Goal: Transaction & Acquisition: Purchase product/service

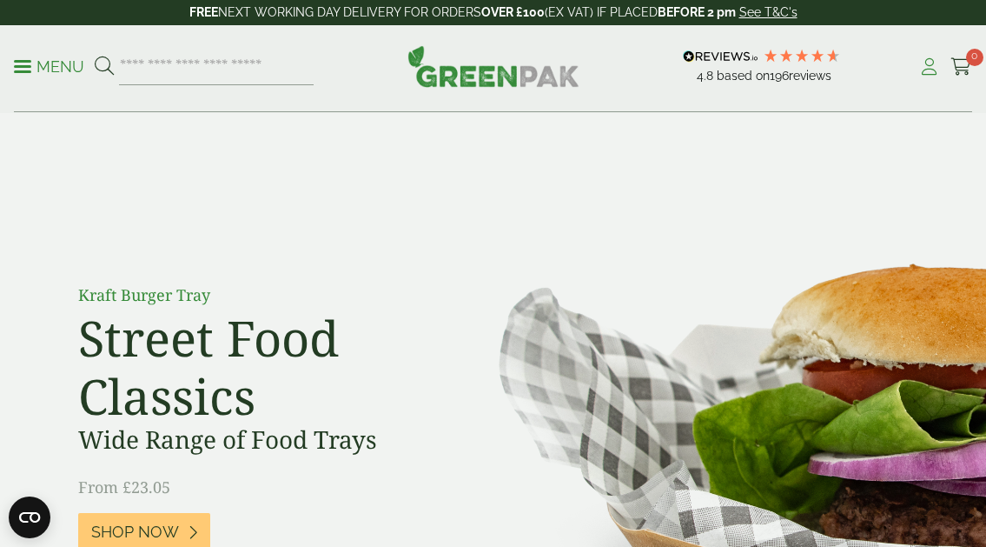
click at [926, 69] on icon at bounding box center [930, 66] width 22 height 17
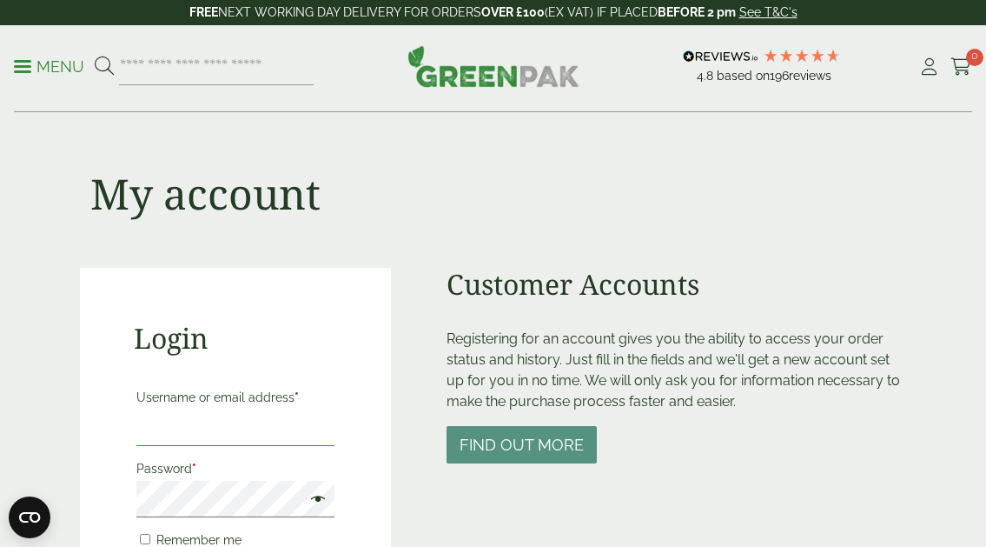
type input "**********"
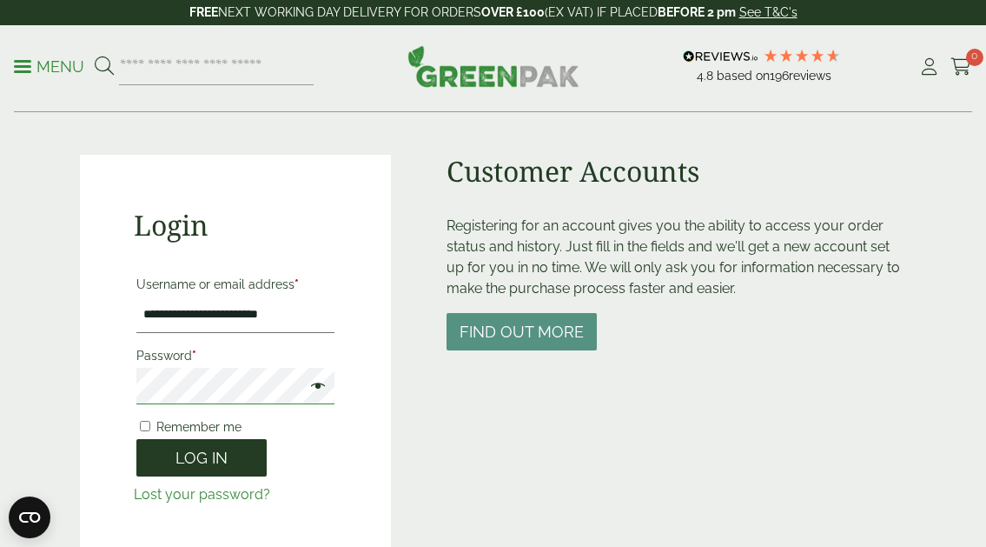
scroll to position [115, 0]
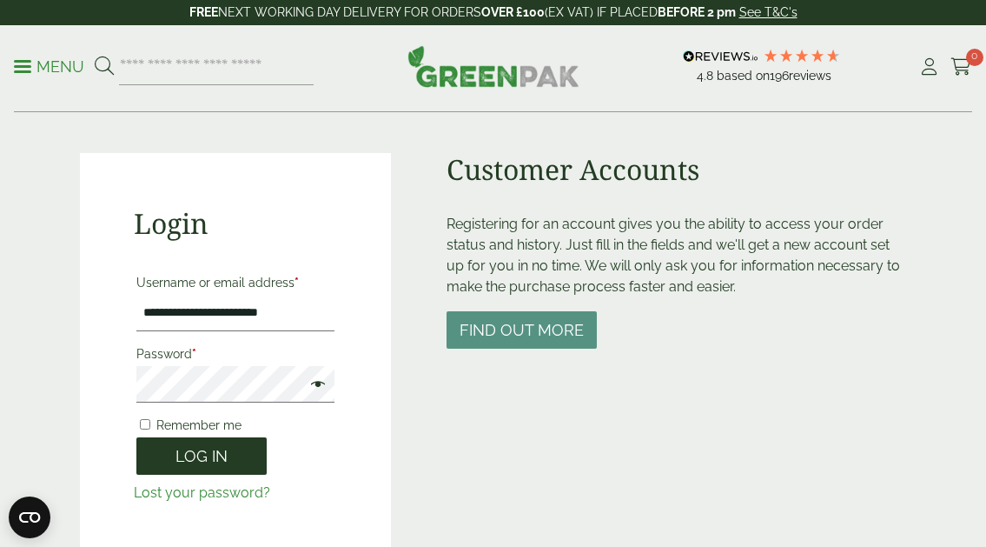
click at [212, 468] on button "Log in" at bounding box center [201, 455] width 130 height 37
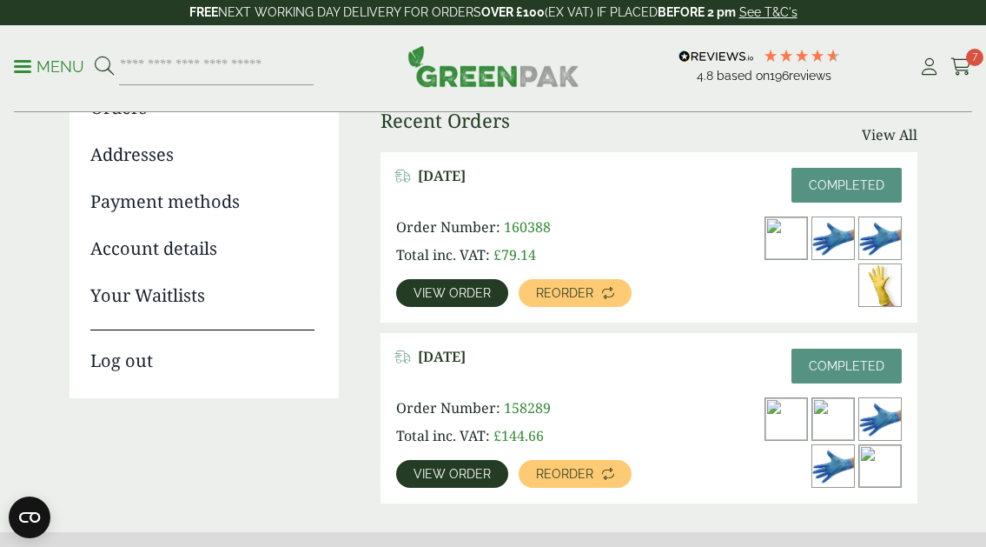
scroll to position [229, 0]
click at [479, 289] on span "View order" at bounding box center [452, 293] width 77 height 12
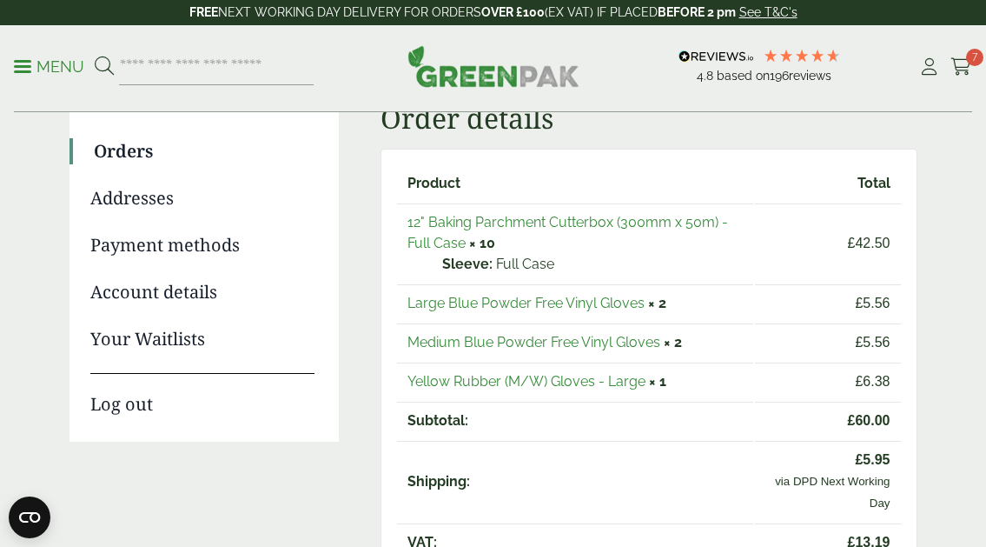
scroll to position [230, 0]
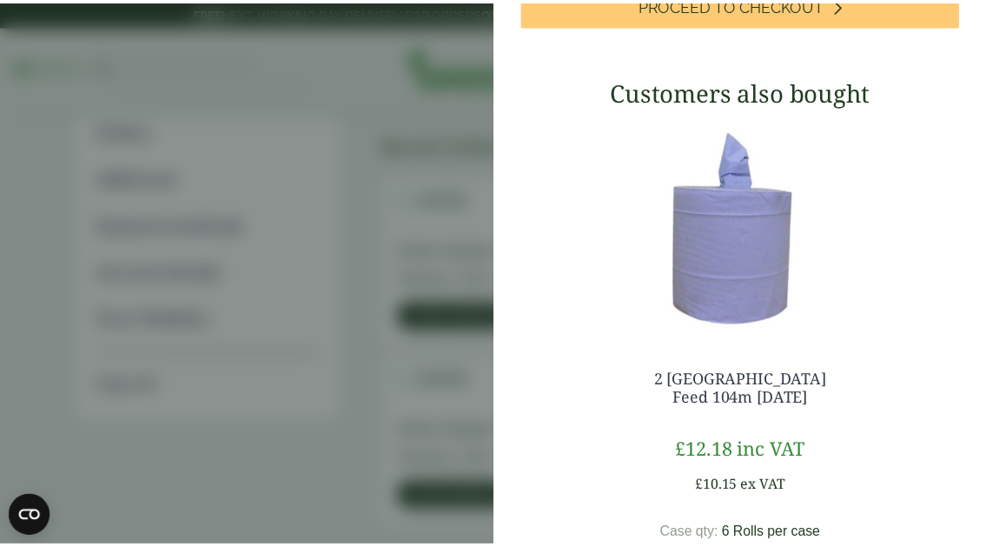
scroll to position [973, 0]
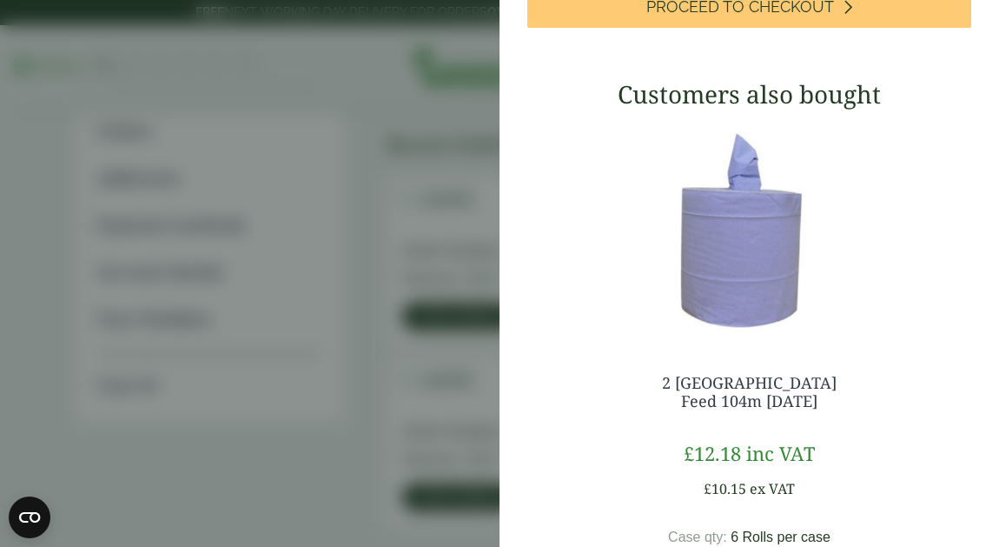
click at [404, 315] on aside "My Basket 18" Cling Film Cutterbox (450mm x 300m) - Full Case 18" Cling Film Cu…" at bounding box center [499, 273] width 999 height 547
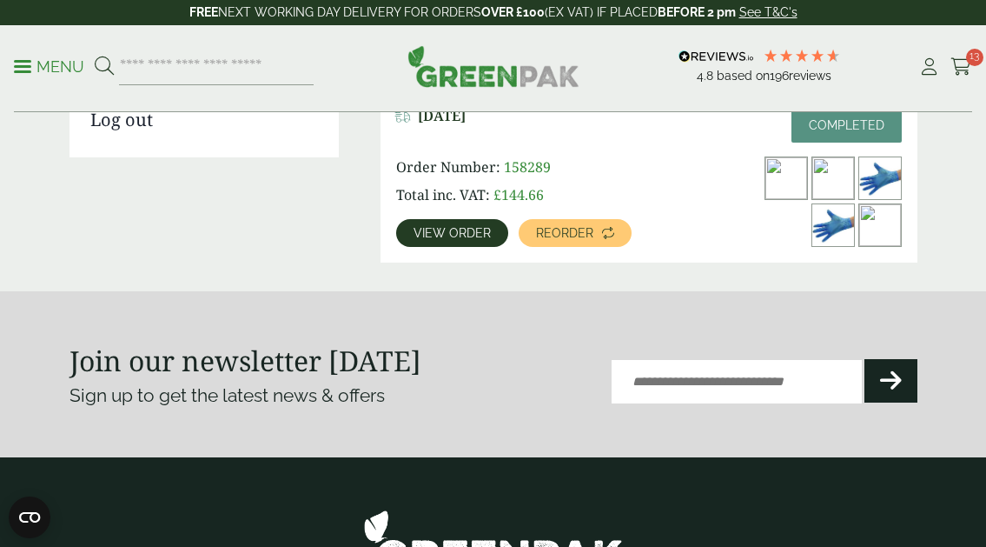
scroll to position [460, 0]
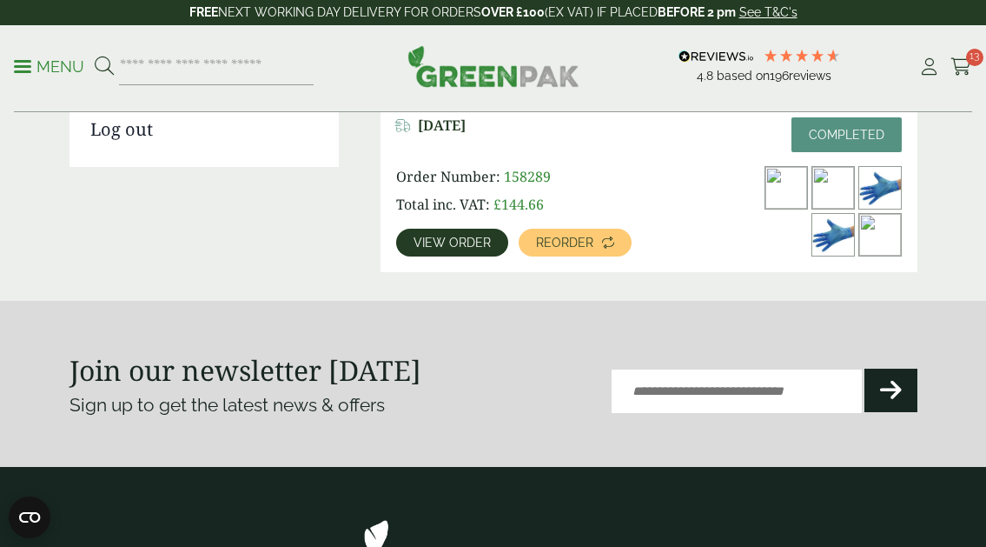
click at [779, 190] on img at bounding box center [787, 188] width 42 height 42
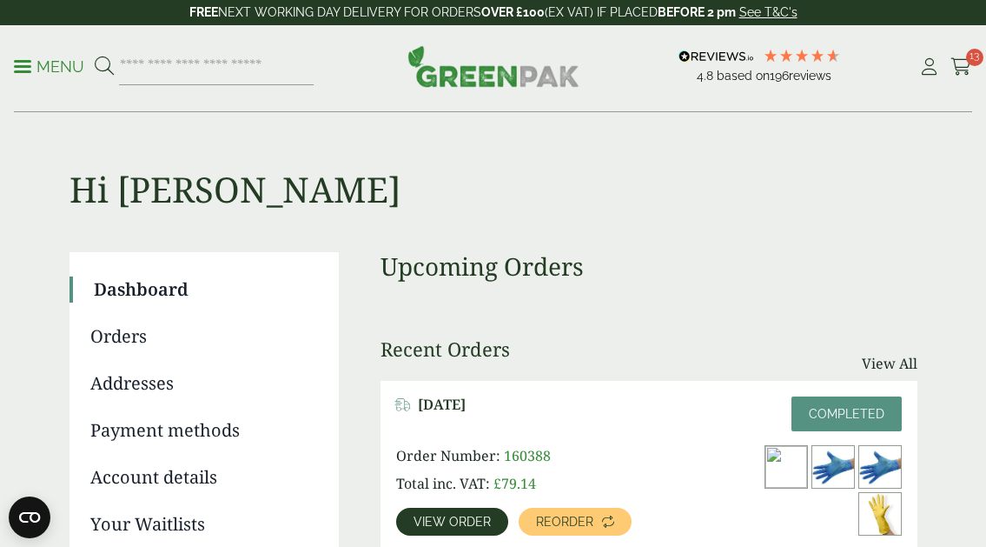
scroll to position [0, 0]
click at [163, 68] on input "search" at bounding box center [216, 67] width 195 height 37
type input "*"
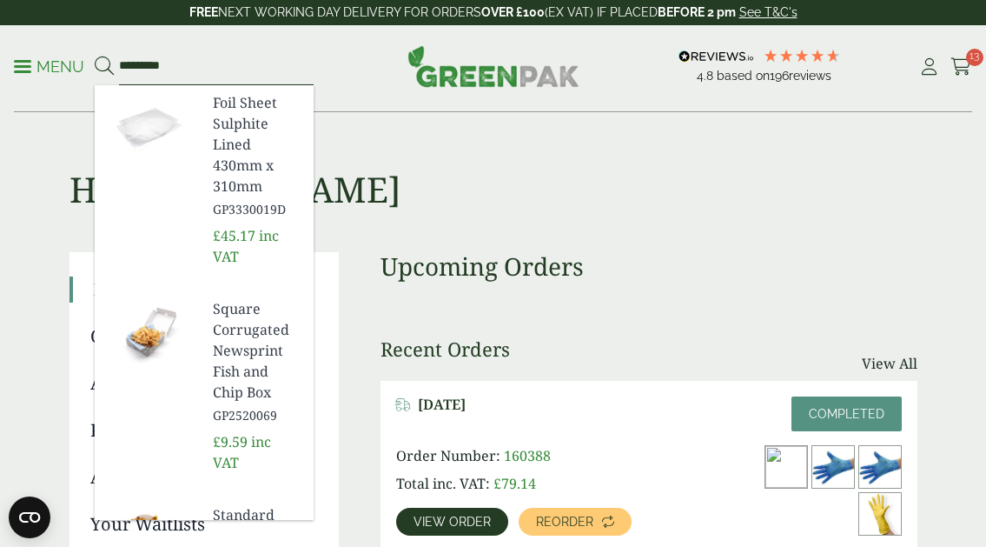
type input "*********"
click at [103, 66] on button at bounding box center [104, 67] width 19 height 23
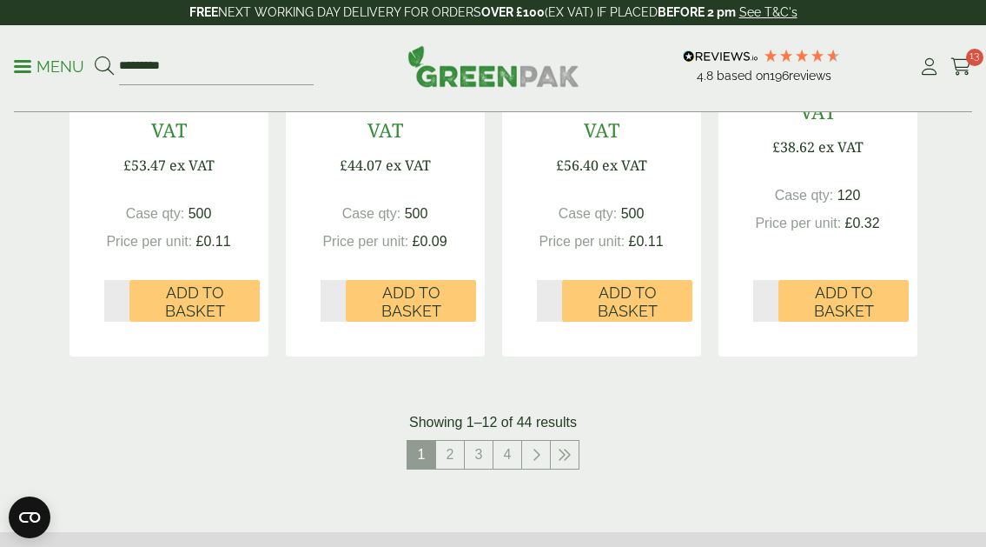
scroll to position [1998, 0]
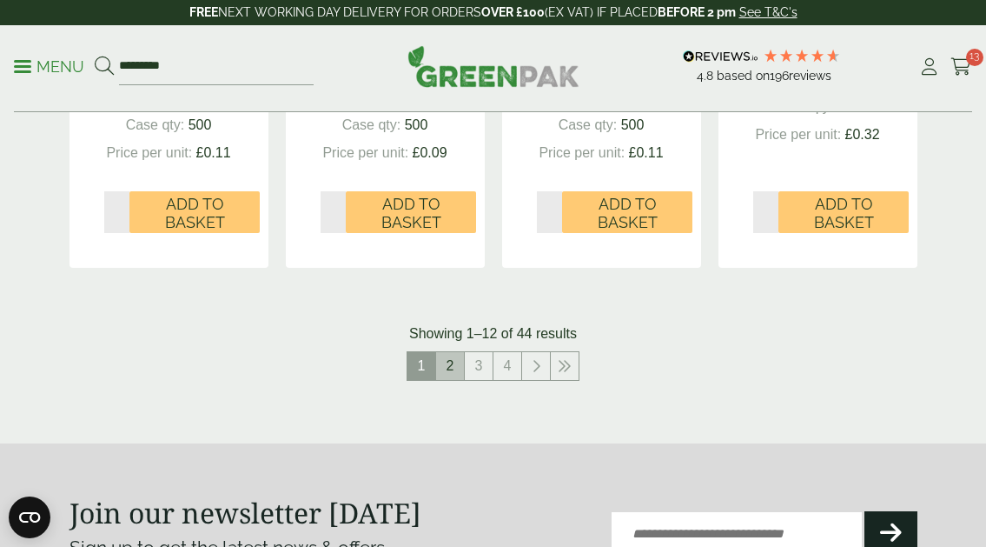
click at [455, 352] on link "2" at bounding box center [450, 366] width 28 height 28
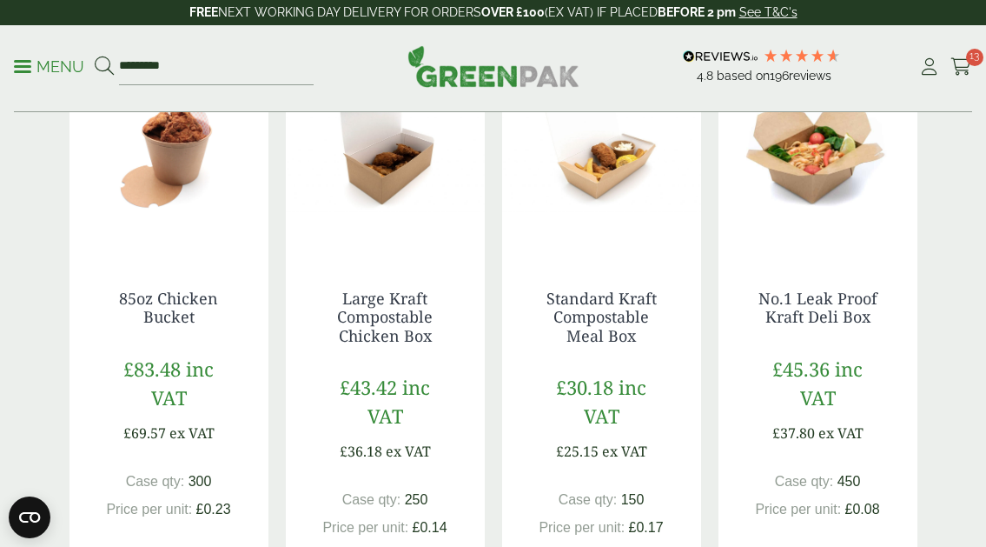
scroll to position [326, 0]
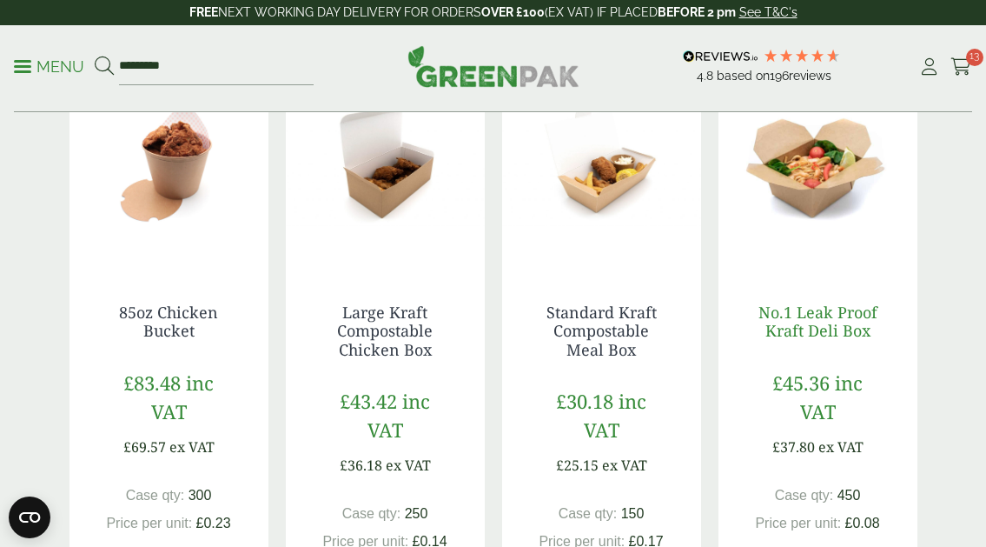
click at [836, 322] on link "No.1 Leak Proof Kraft Deli Box" at bounding box center [818, 322] width 119 height 40
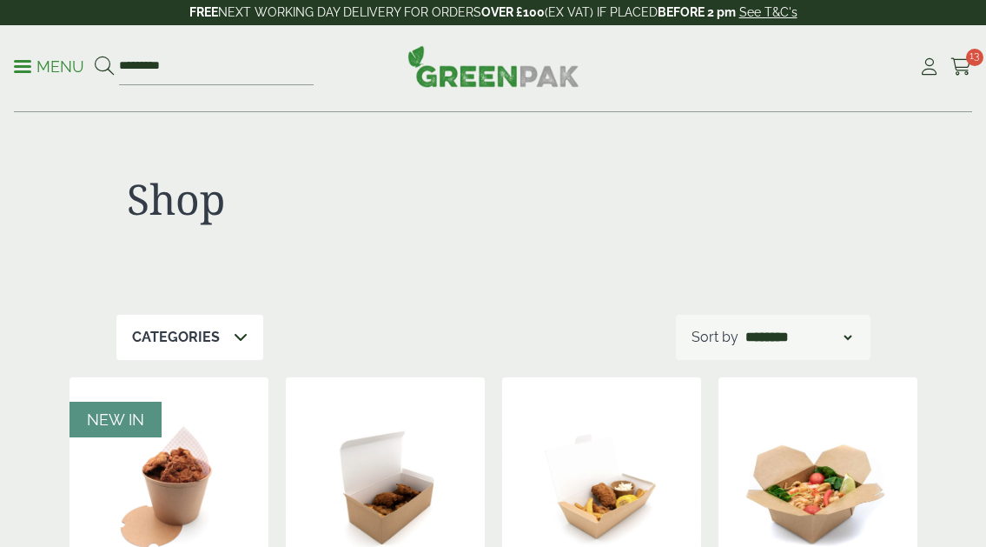
scroll to position [702, 0]
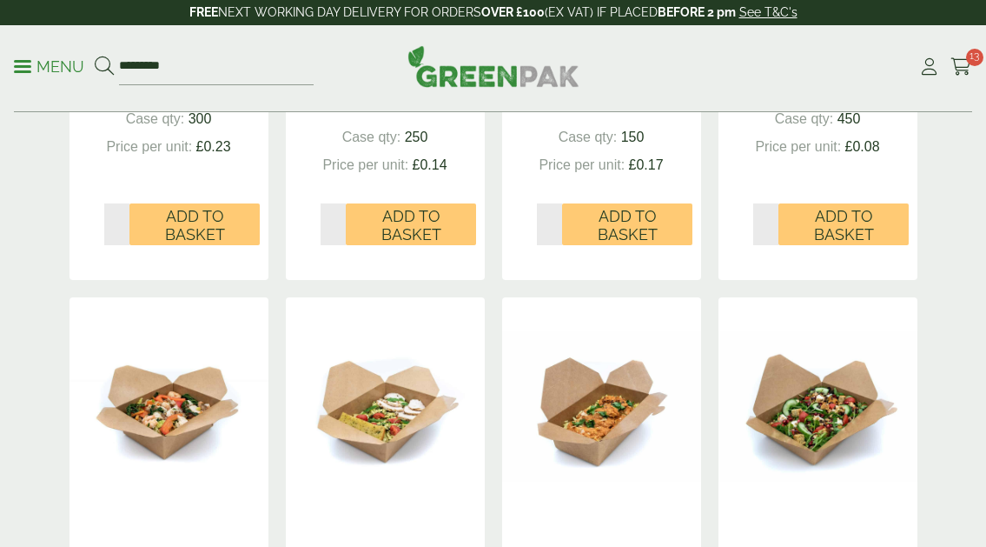
click at [143, 413] on img at bounding box center [169, 405] width 199 height 217
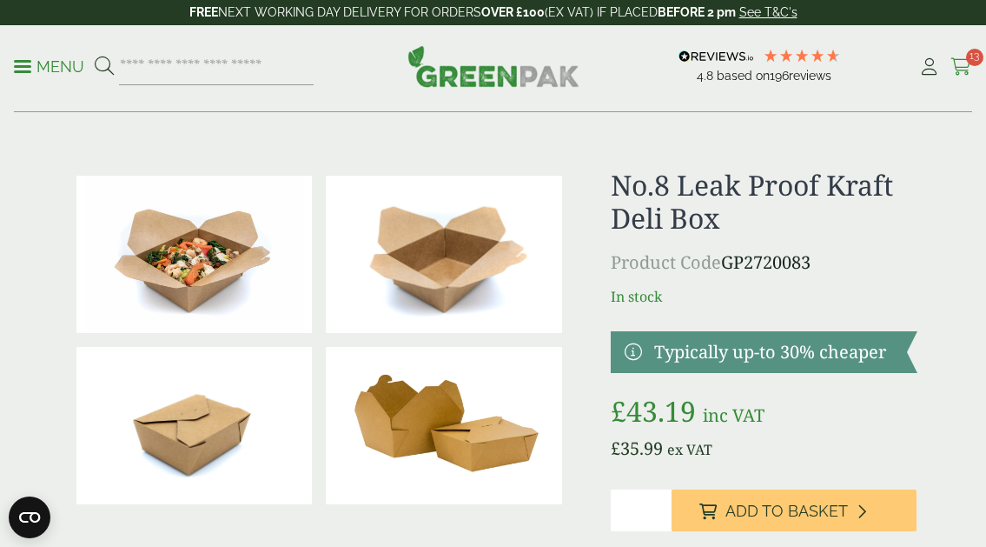
click at [967, 58] on span "13" at bounding box center [974, 57] width 17 height 17
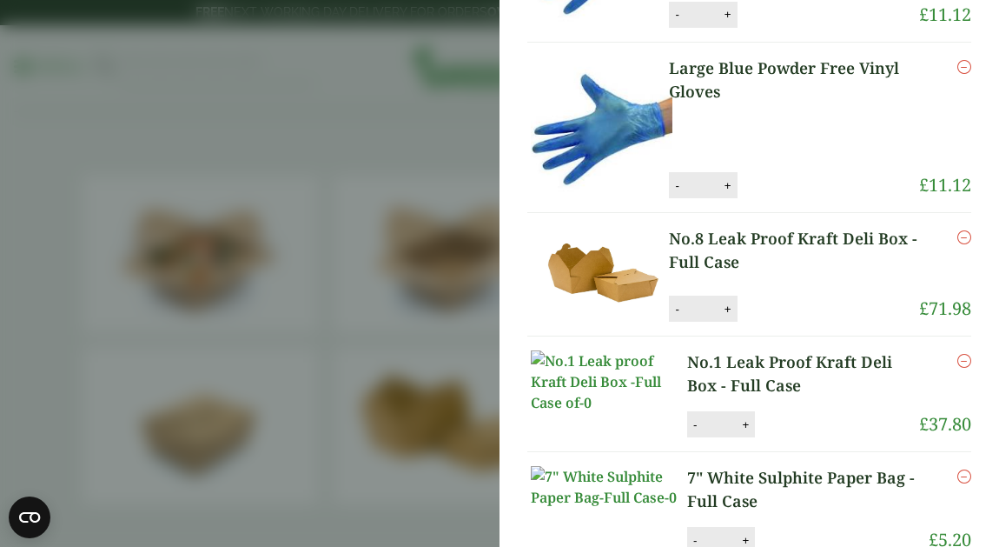
scroll to position [310, 0]
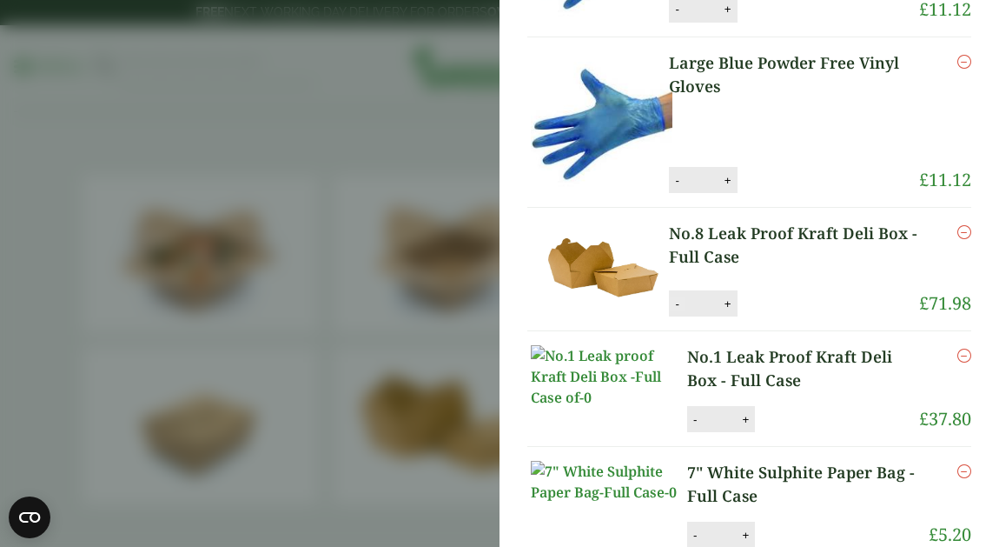
click at [670, 296] on button "-" at bounding box center [677, 303] width 14 height 15
type input "*"
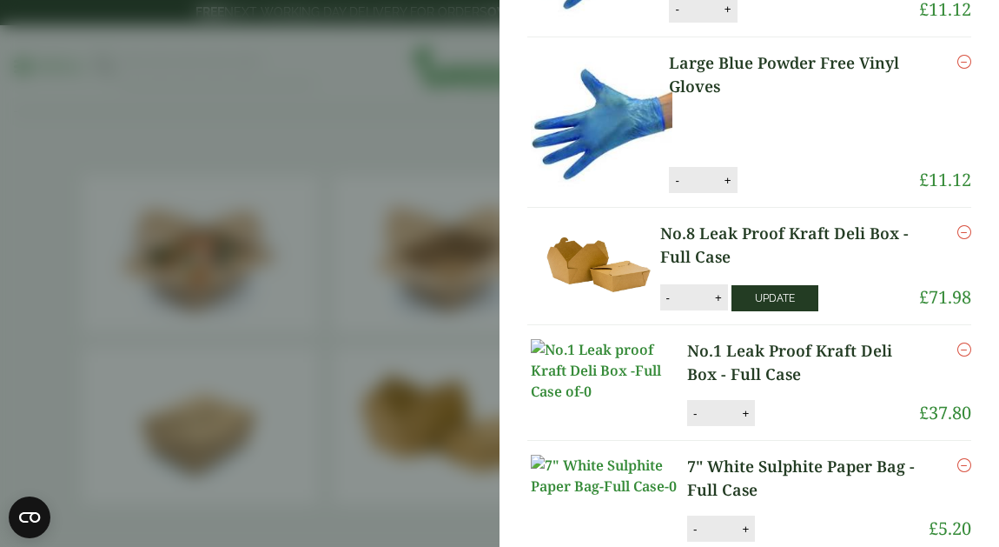
click at [760, 285] on button "Update" at bounding box center [775, 298] width 87 height 26
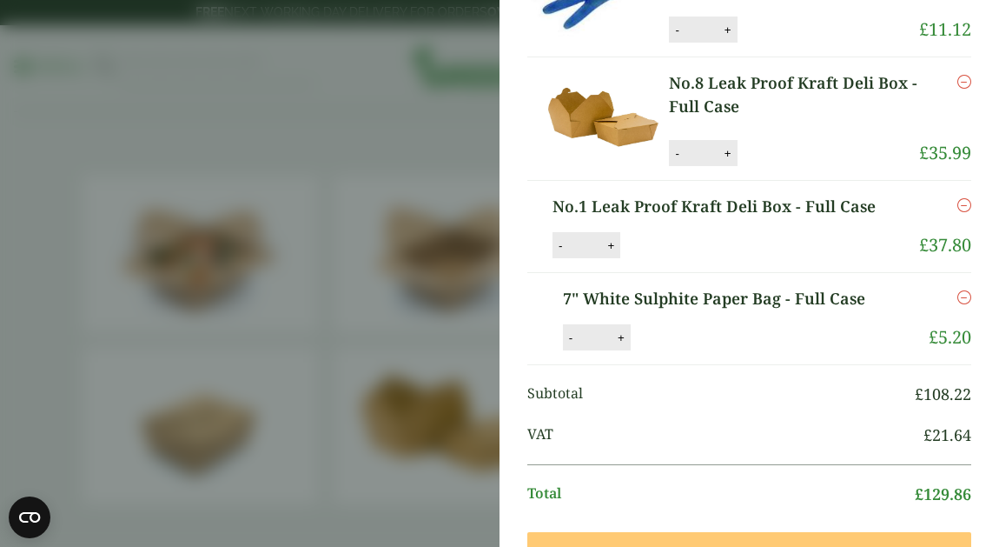
scroll to position [507, 0]
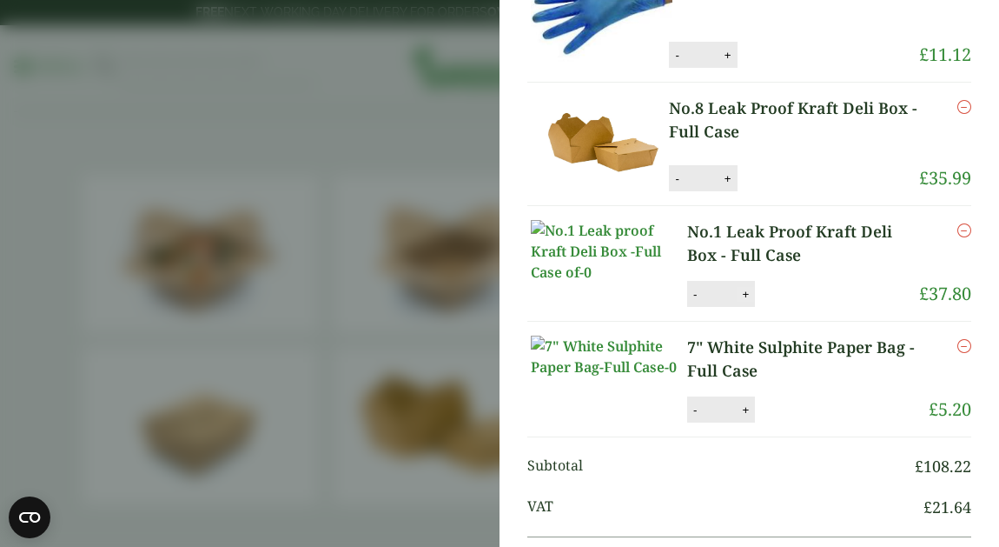
click at [737, 287] on button "+" at bounding box center [745, 294] width 17 height 15
type input "*"
click at [760, 282] on button "Update" at bounding box center [794, 295] width 87 height 26
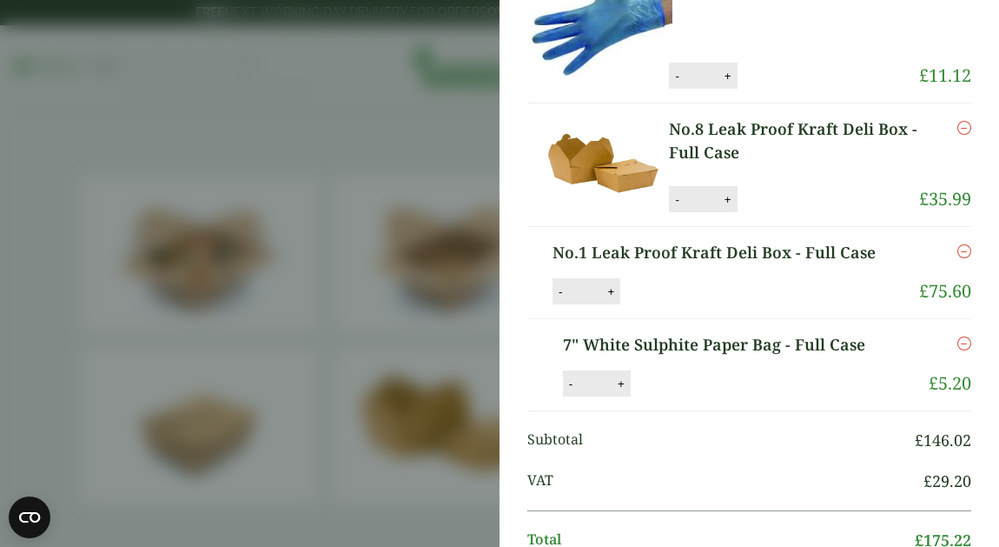
scroll to position [416, 0]
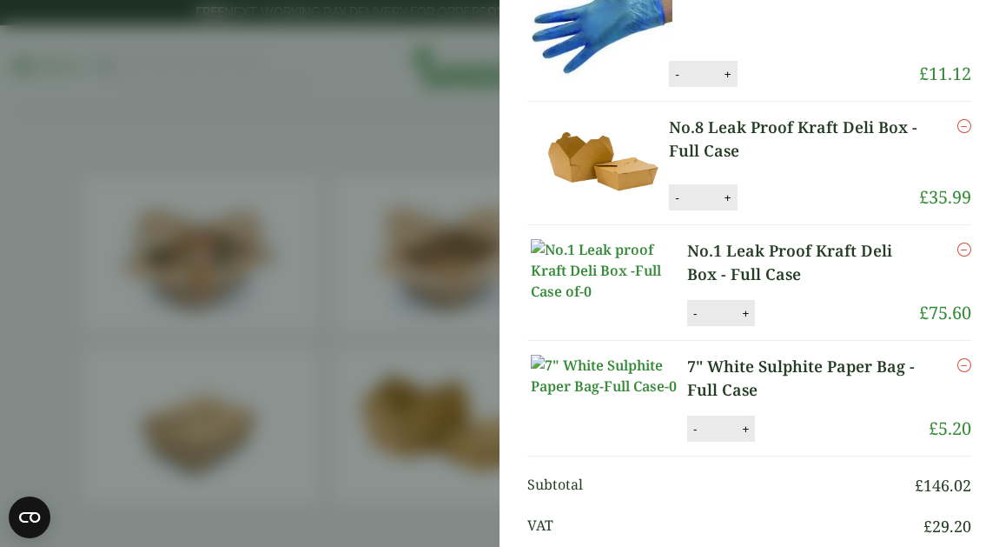
click at [688, 421] on button "-" at bounding box center [695, 428] width 14 height 15
click at [765, 416] on button "Update" at bounding box center [802, 429] width 87 height 26
type input "*"
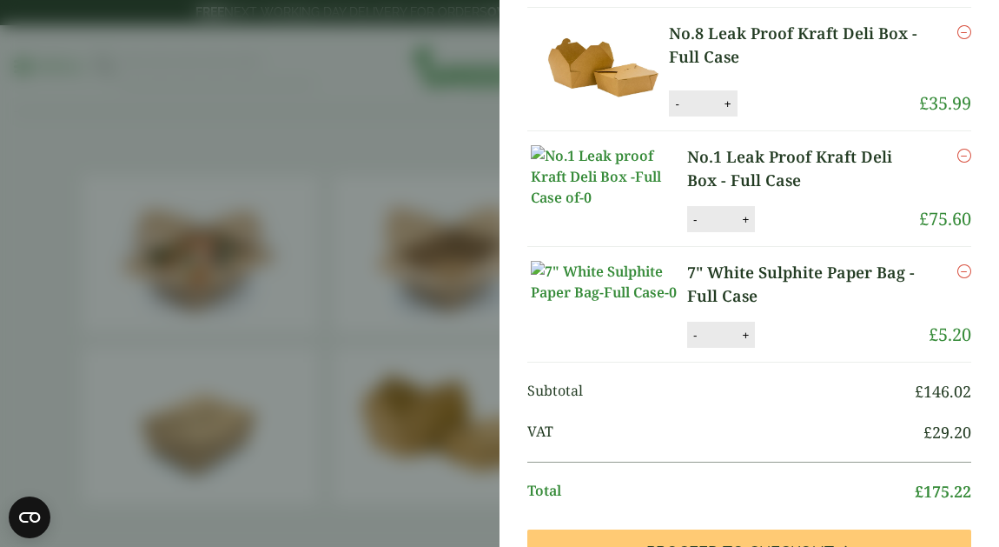
scroll to position [517, 0]
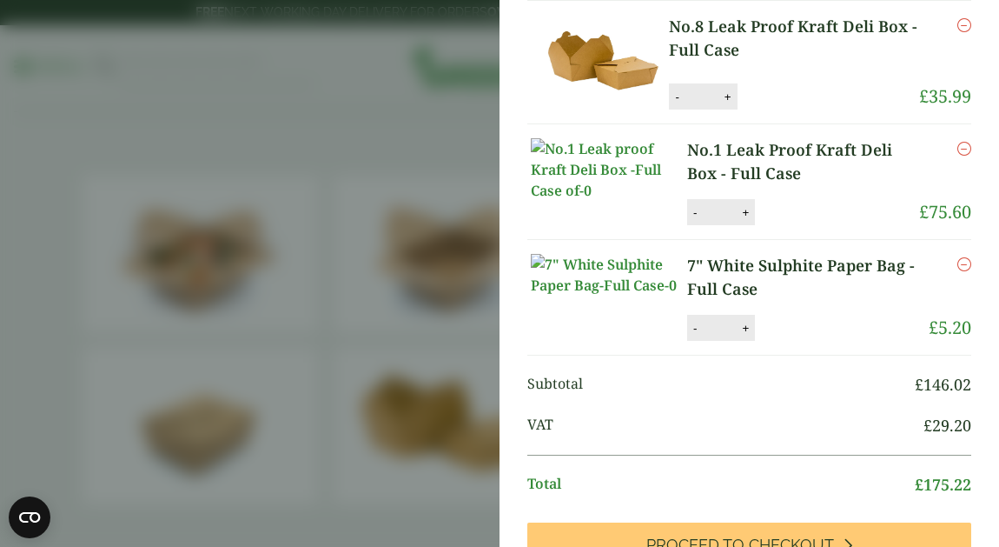
click at [958, 257] on icon "Remove this item" at bounding box center [965, 264] width 14 height 14
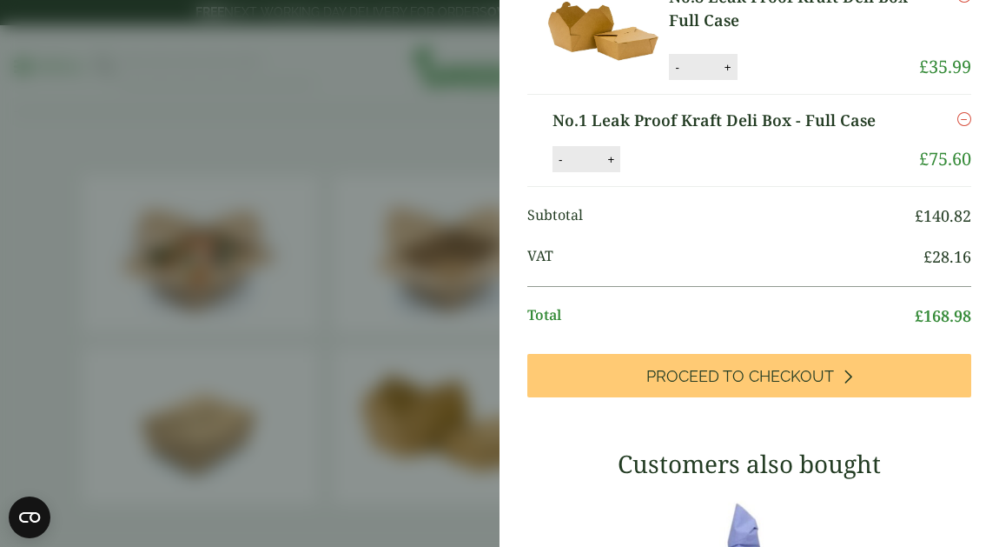
scroll to position [561, 0]
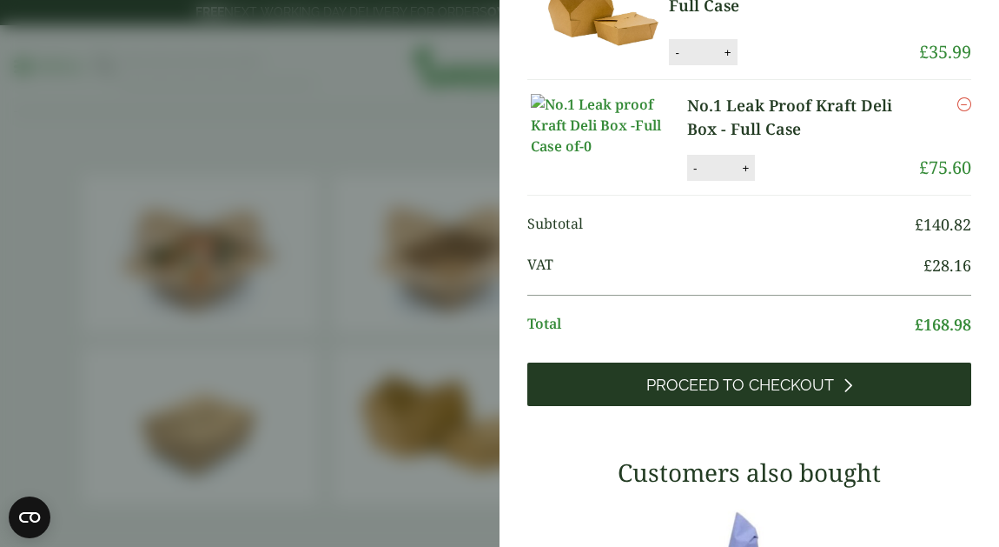
click at [775, 364] on link "Proceed to Checkout" at bounding box center [750, 383] width 444 height 43
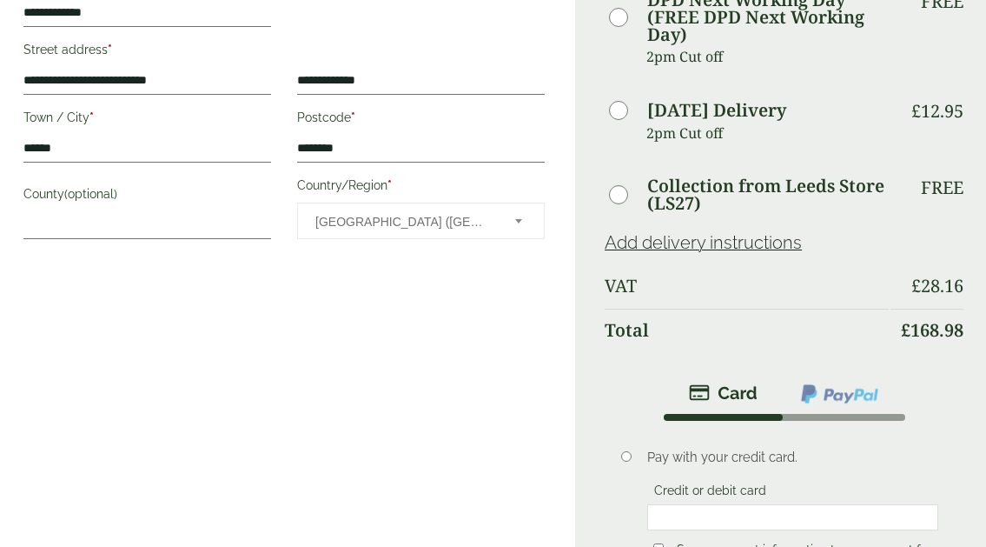
scroll to position [886, 0]
click at [735, 505] on div at bounding box center [792, 518] width 291 height 26
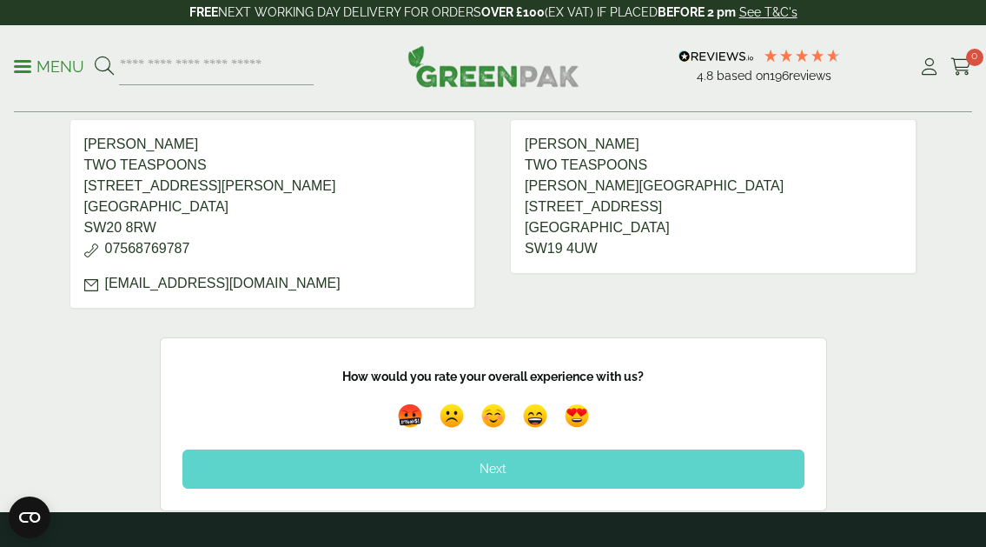
scroll to position [969, 0]
